Goal: Find specific page/section: Find specific page/section

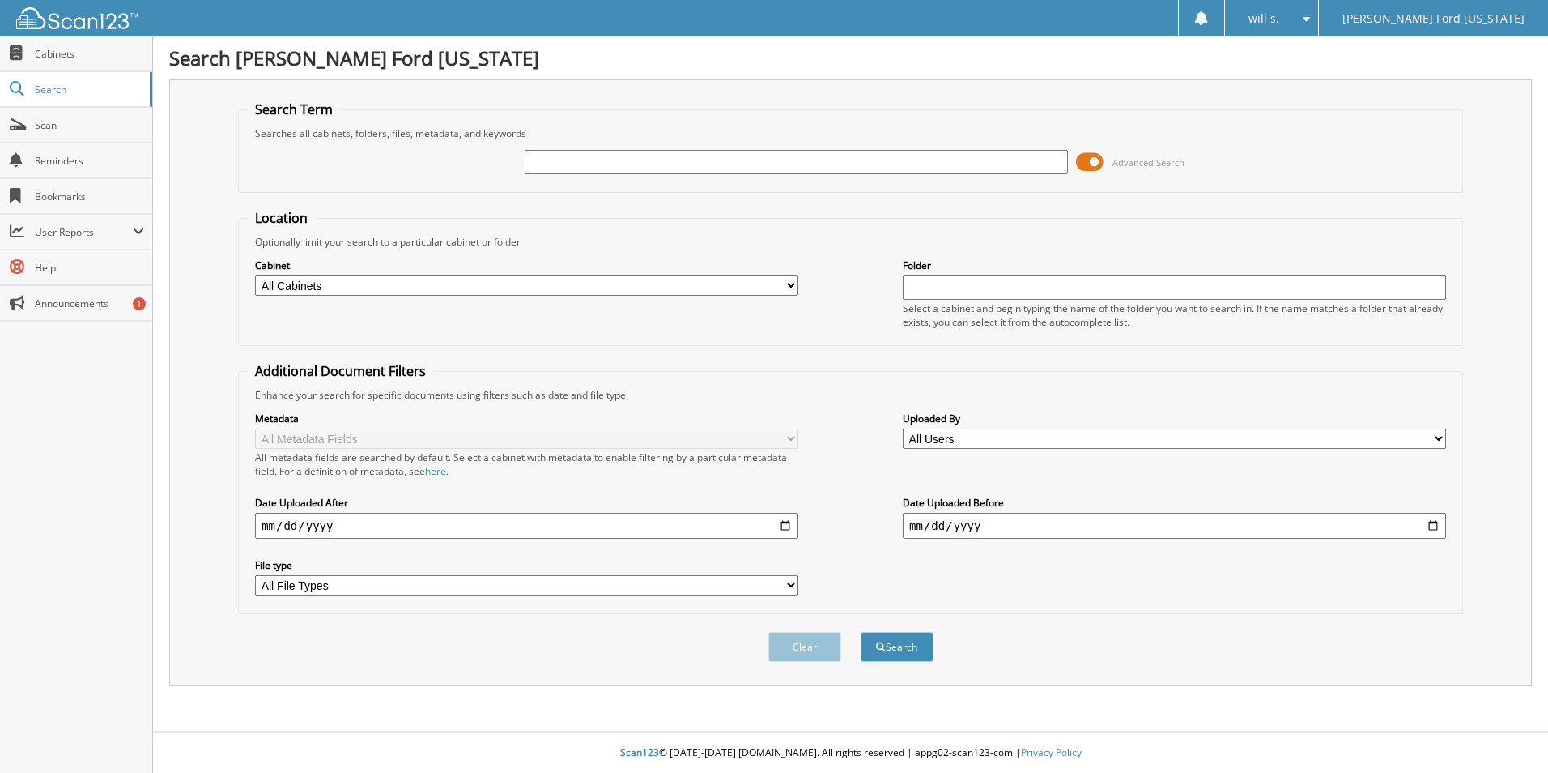
click at [666, 164] on input "text" at bounding box center [796, 162] width 543 height 24
type input "88108"
click at [861, 632] on button "Search" at bounding box center [897, 647] width 73 height 30
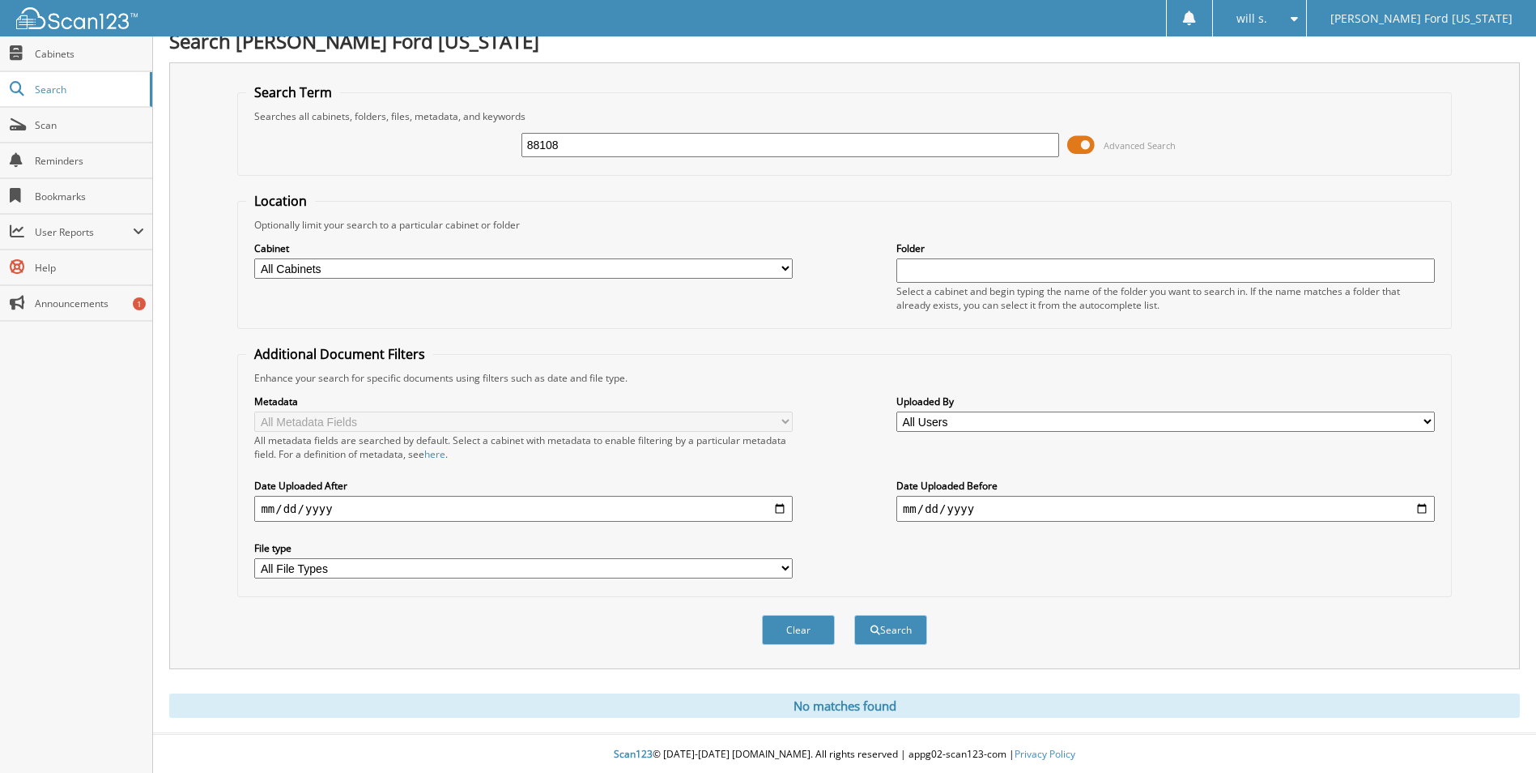
scroll to position [19, 0]
click at [880, 625] on button "Search" at bounding box center [890, 628] width 73 height 30
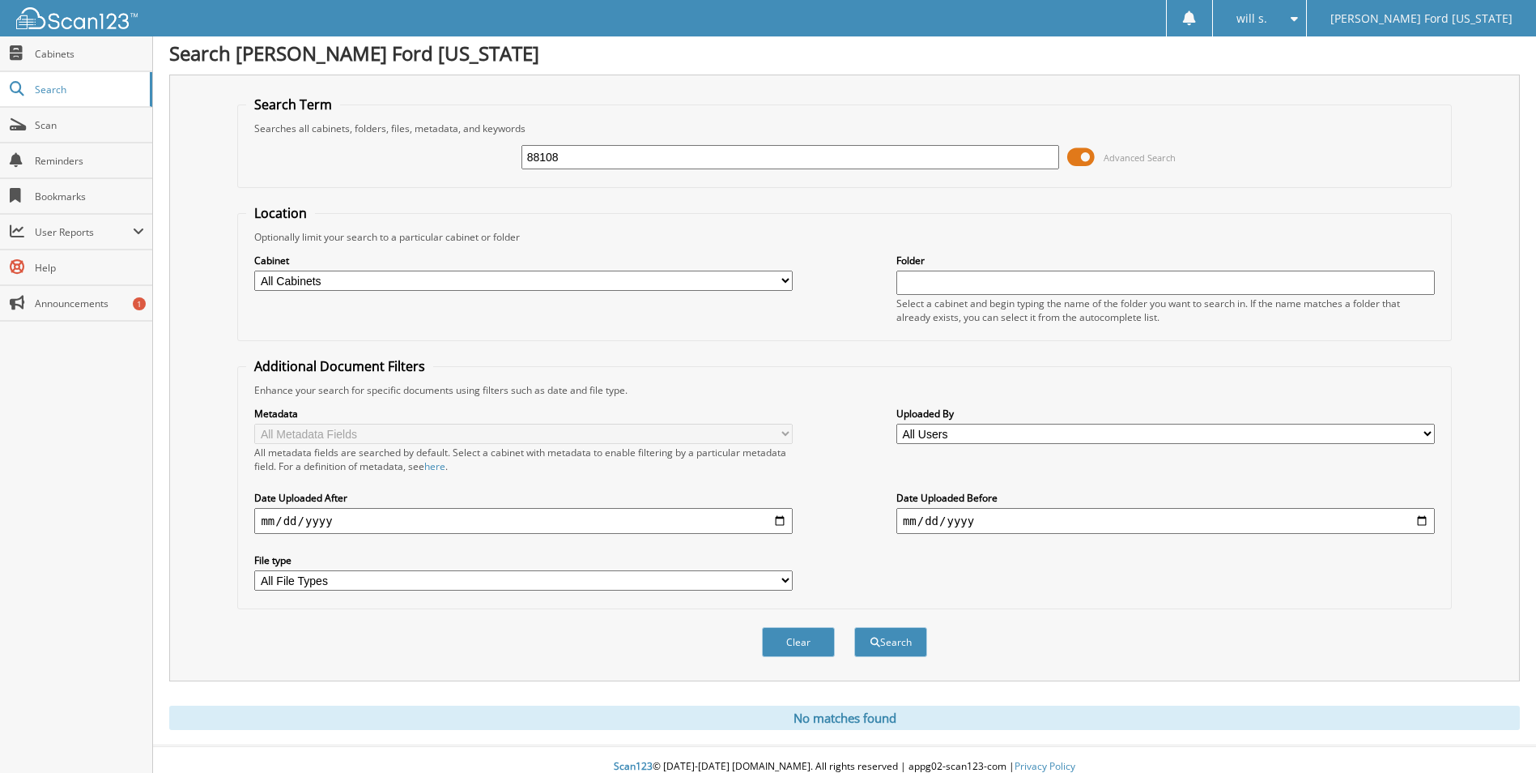
scroll to position [19, 0]
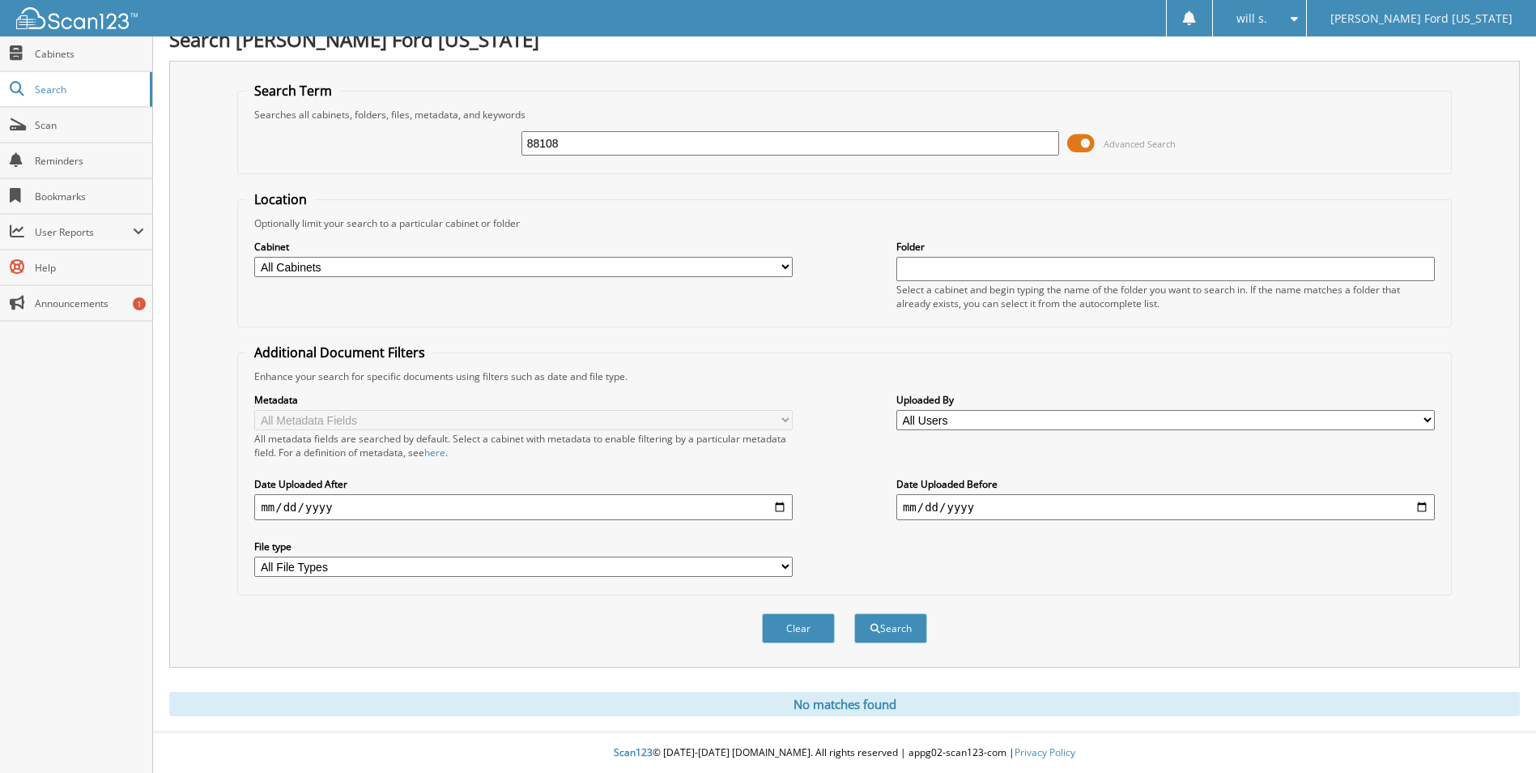
click at [590, 156] on div "88108 Advanced Search" at bounding box center [844, 143] width 1196 height 44
click at [589, 148] on input "88108" at bounding box center [791, 143] width 539 height 24
type input "64624"
click at [854, 613] on button "Search" at bounding box center [890, 628] width 73 height 30
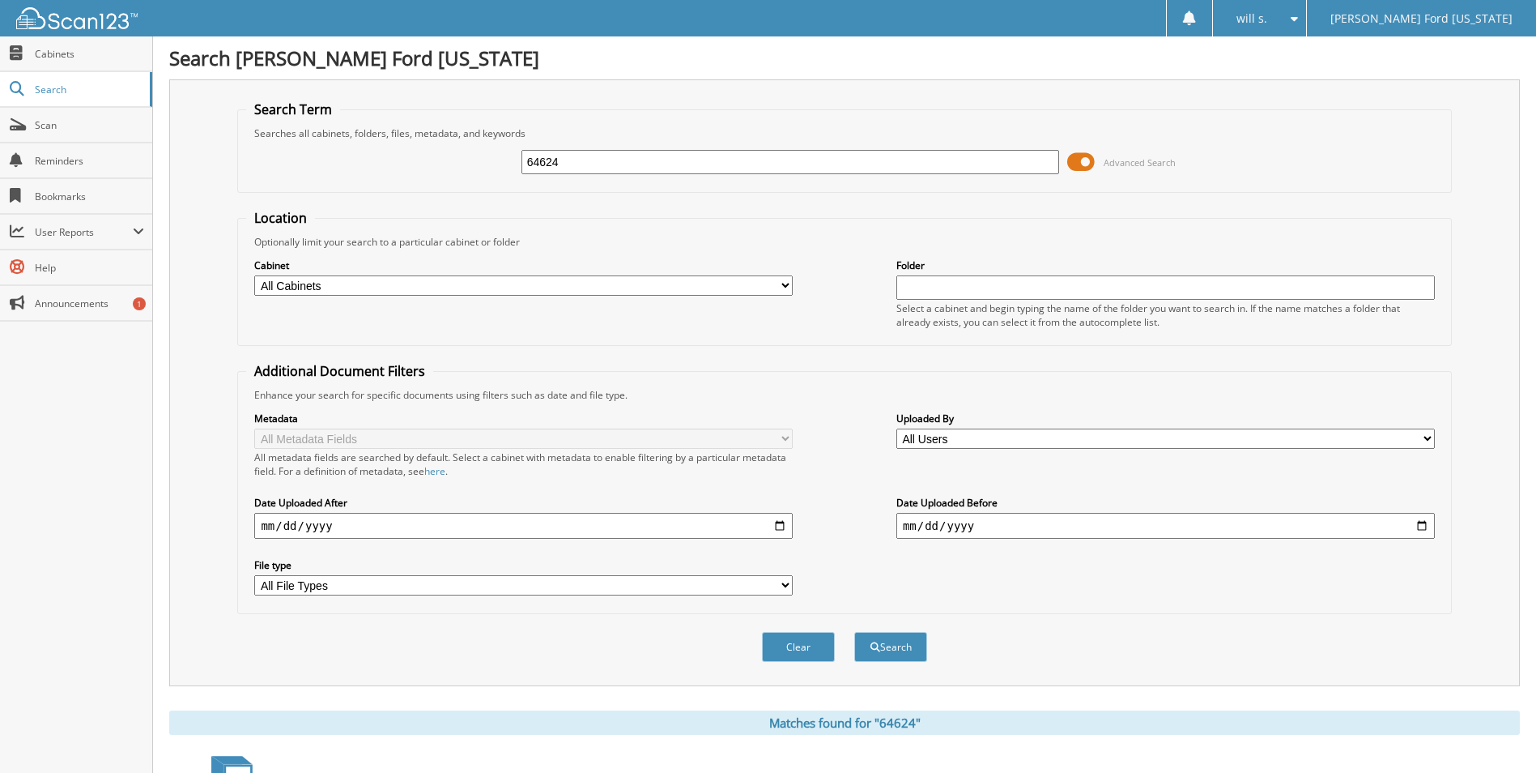
scroll to position [196, 0]
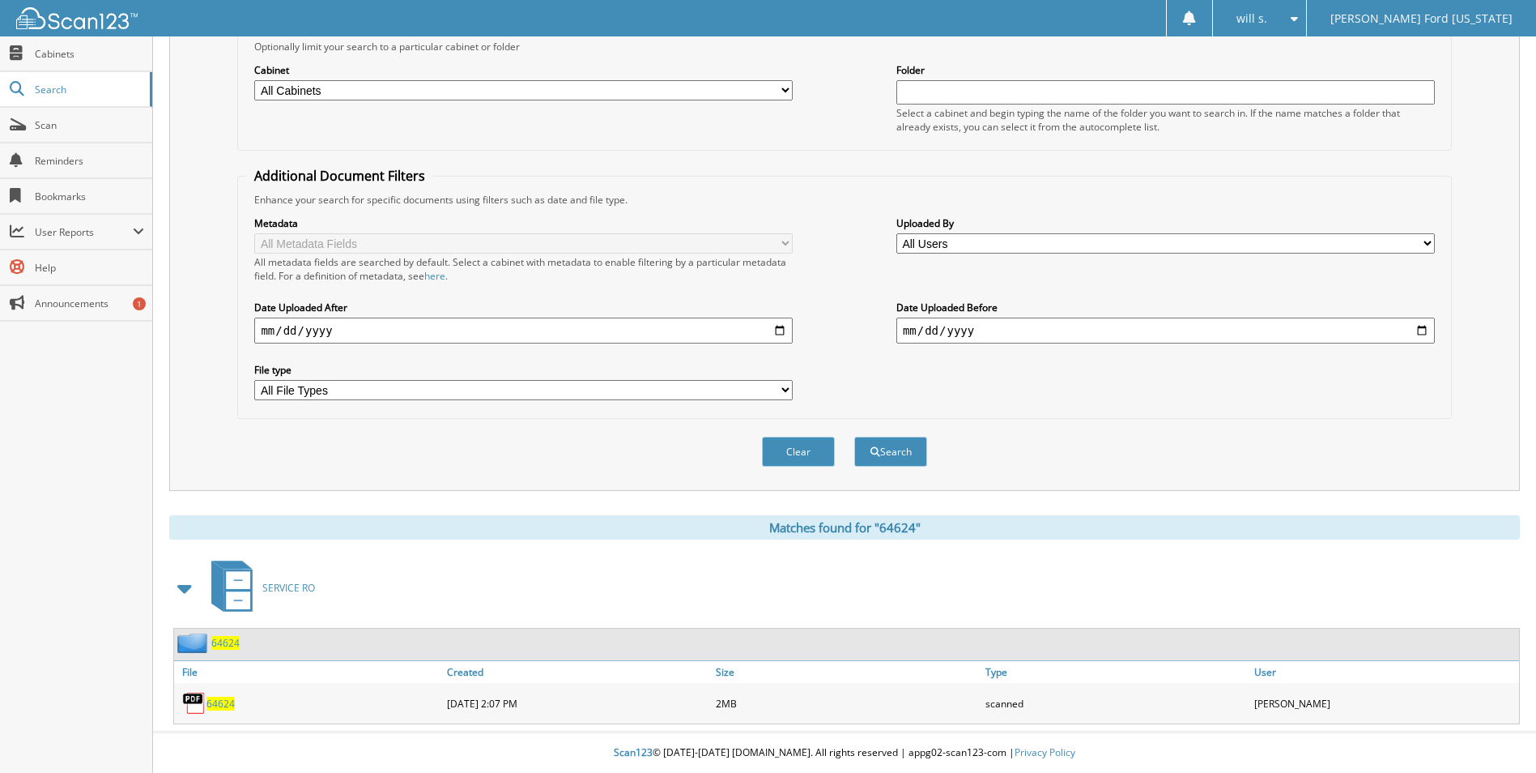
click at [219, 702] on span "64624" at bounding box center [221, 703] width 28 height 14
